Goal: Obtain resource: Download file/media

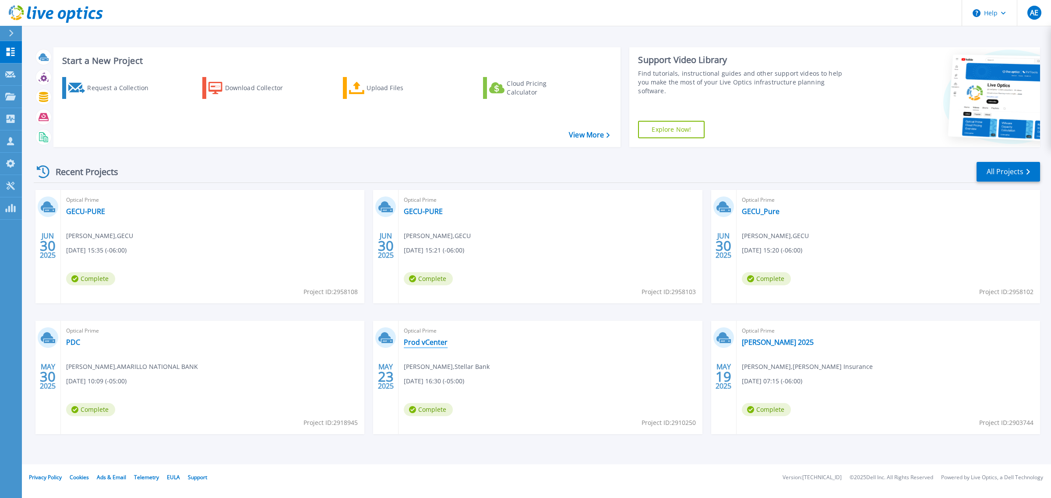
click at [421, 343] on link "Prod vCenter" at bounding box center [426, 342] width 44 height 9
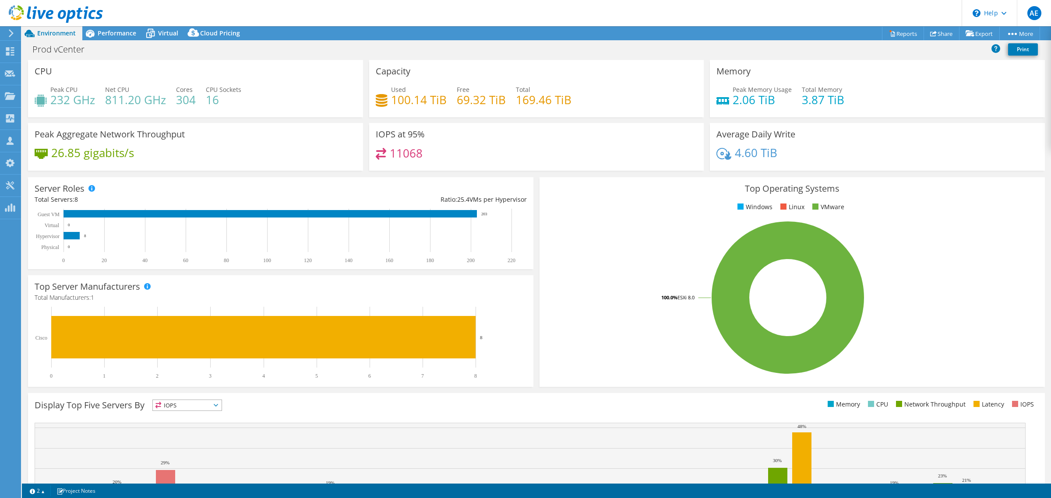
select select "USD"
click at [162, 36] on span "Virtual" at bounding box center [168, 33] width 20 height 8
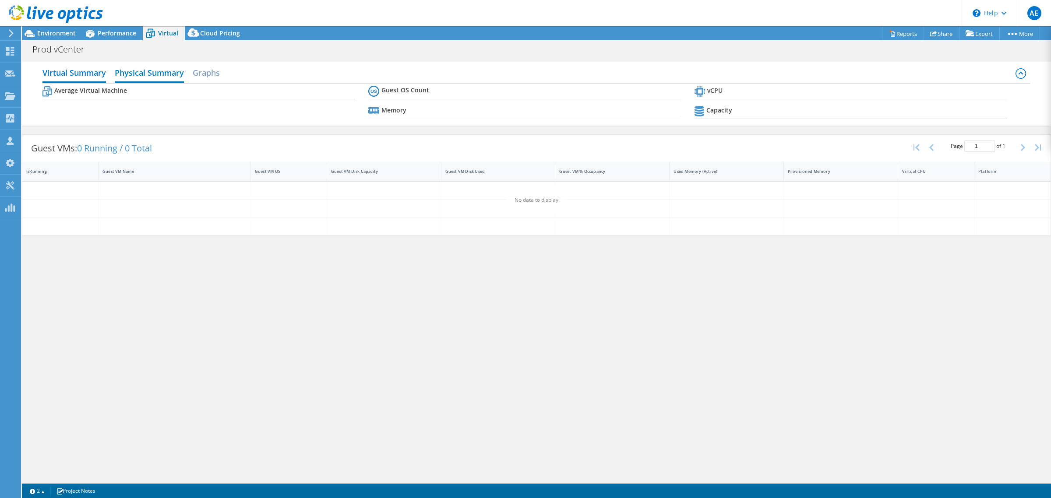
click at [158, 72] on h2 "Physical Summary" at bounding box center [149, 73] width 69 height 19
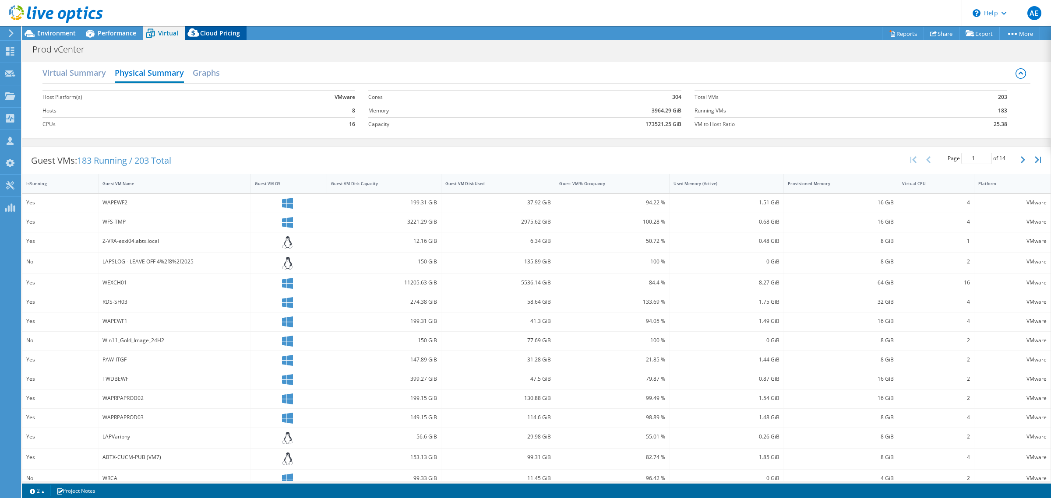
click at [204, 29] on span "Cloud Pricing" at bounding box center [220, 33] width 40 height 8
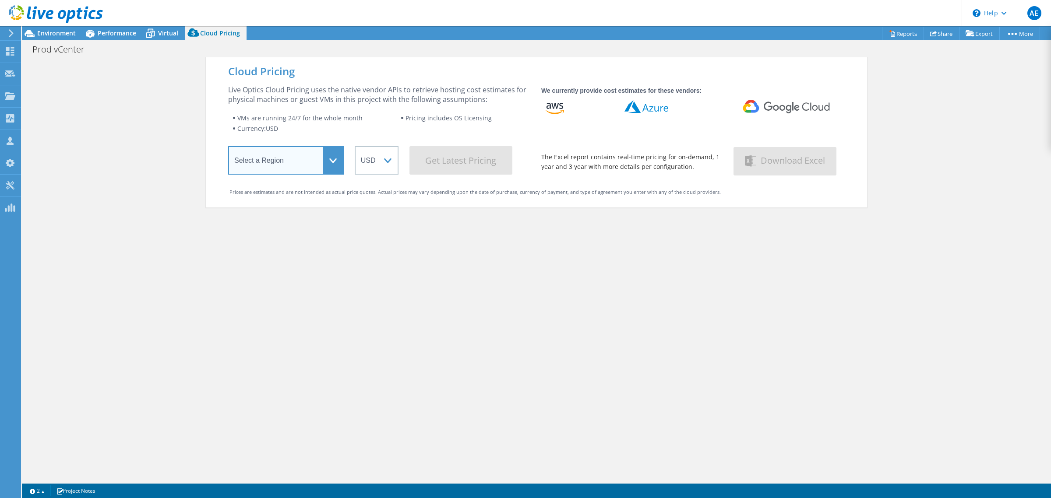
click at [323, 160] on select "Select a Region Asia Pacific (Hong Kong) Asia Pacific (Mumbai) Asia Pacific (Se…" at bounding box center [286, 160] width 116 height 28
select select "USEast"
click at [228, 148] on select "Select a Region Asia Pacific (Hong Kong) Asia Pacific (Mumbai) Asia Pacific (Se…" at bounding box center [286, 160] width 116 height 28
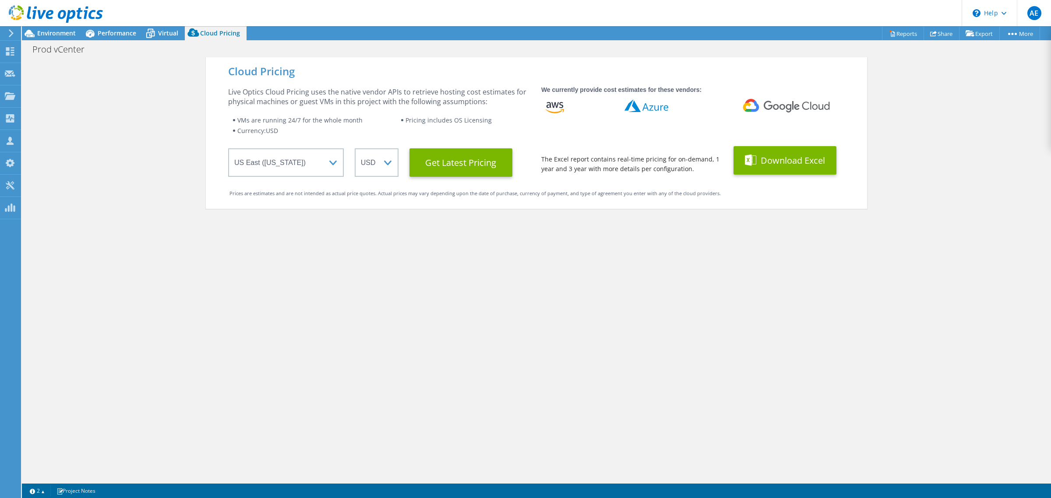
click at [751, 163] on icon at bounding box center [751, 160] width 12 height 11
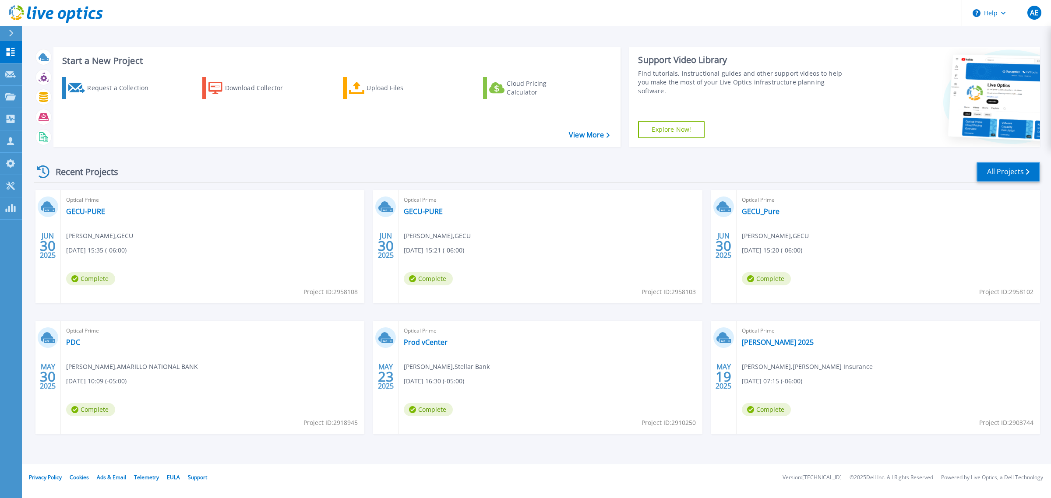
click at [997, 174] on link "All Projects" at bounding box center [1009, 172] width 64 height 20
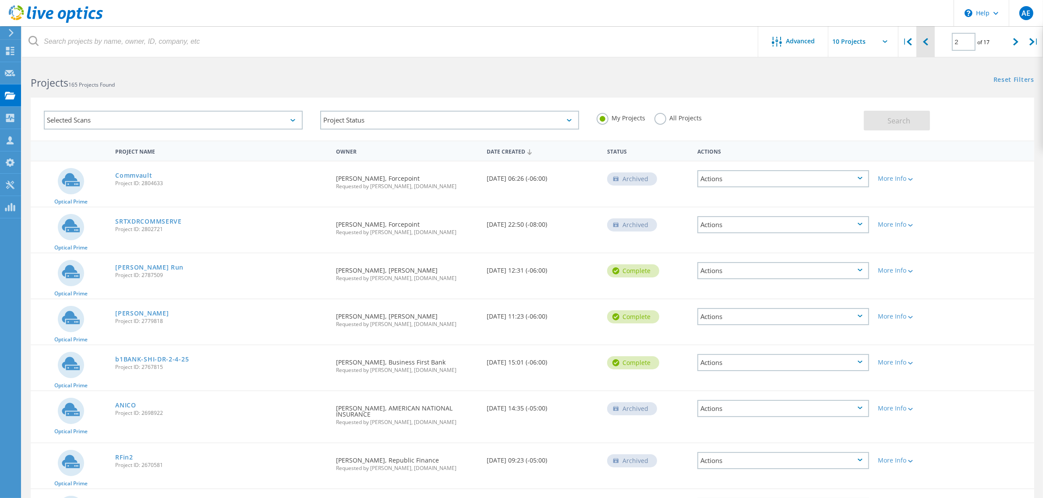
click at [923, 44] on icon at bounding box center [925, 41] width 5 height 7
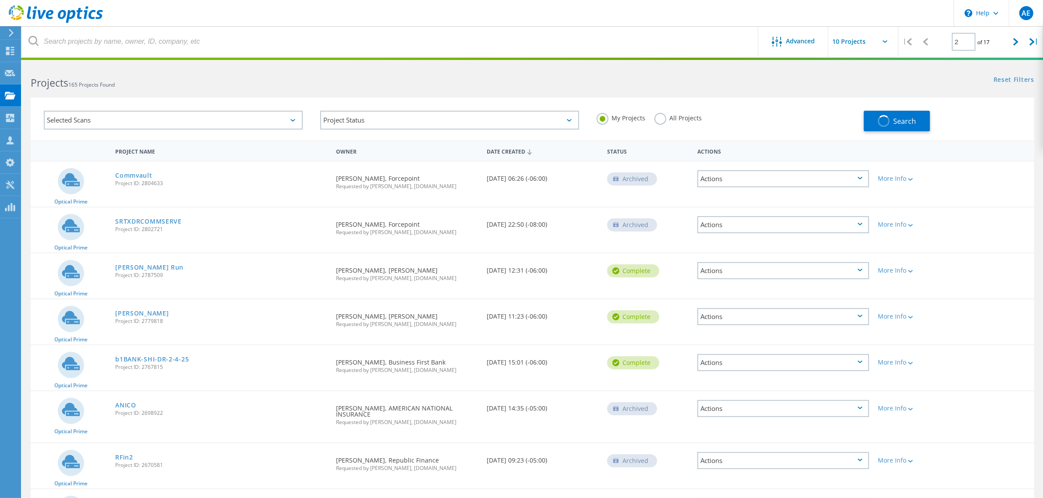
type input "1"
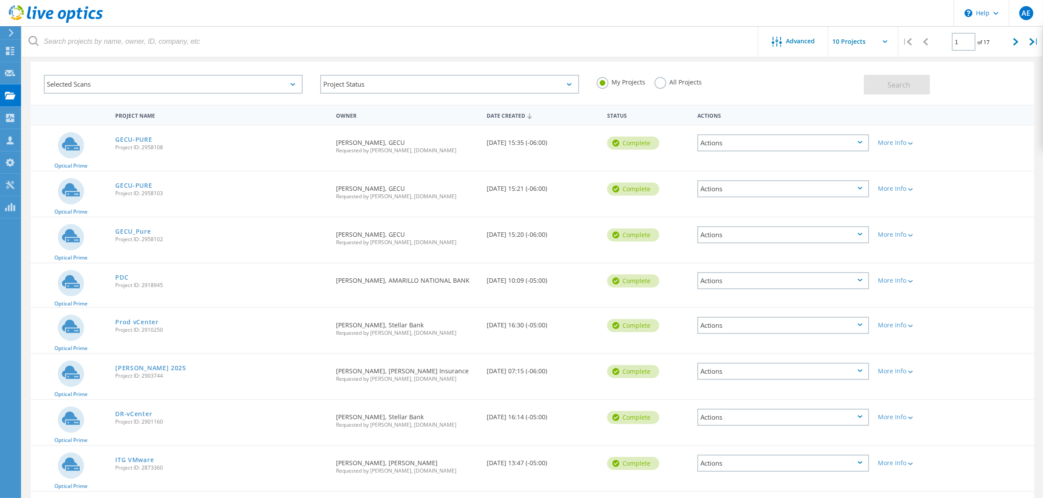
scroll to position [55, 0]
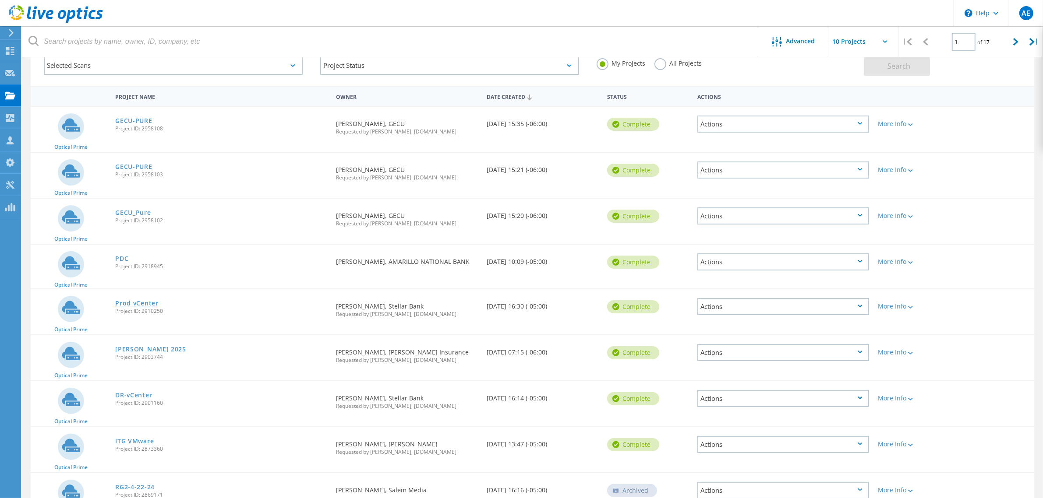
click at [153, 301] on link "Prod vCenter" at bounding box center [136, 303] width 43 height 6
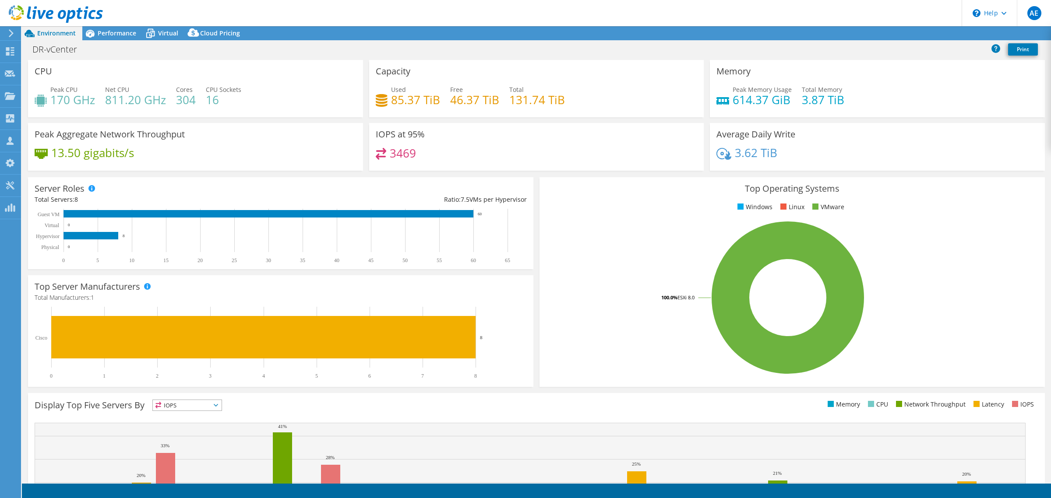
select select "USD"
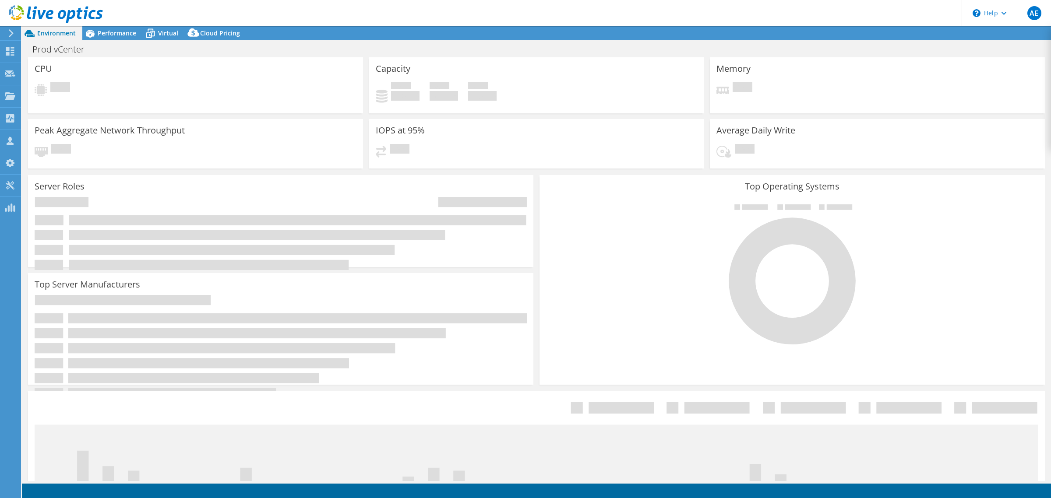
select select "USD"
select select "USEast"
